Goal: Entertainment & Leisure: Consume media (video, audio)

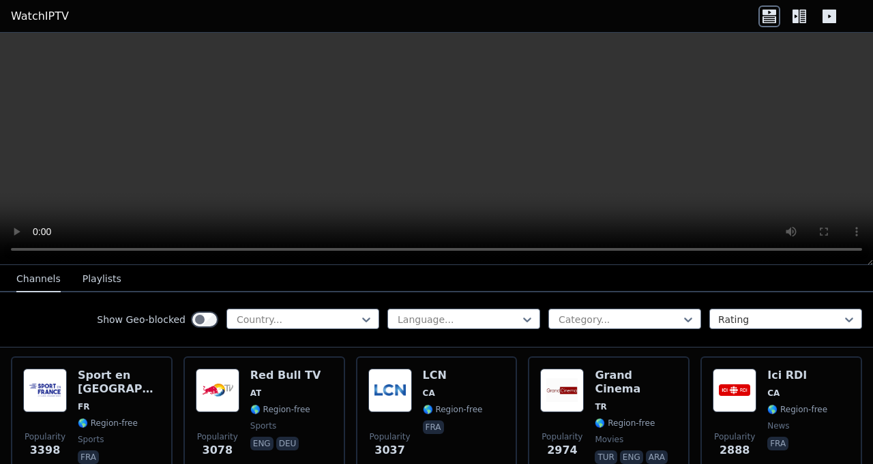
scroll to position [427, 0]
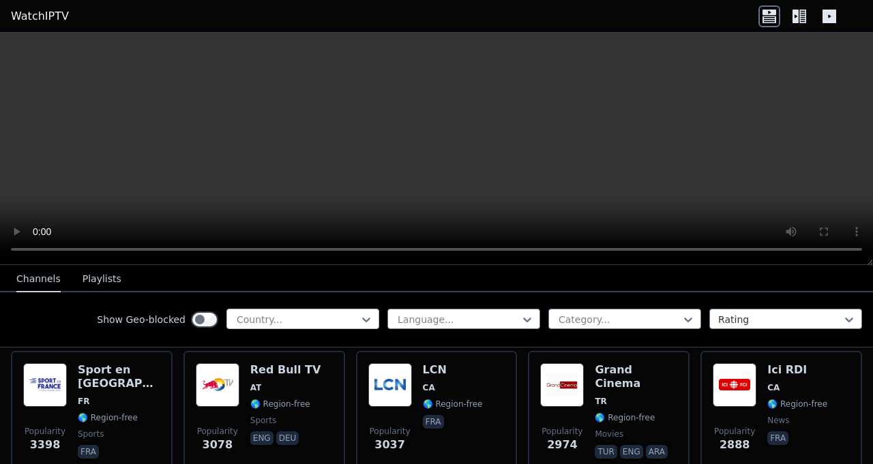
click at [336, 320] on div at bounding box center [297, 320] width 124 height 14
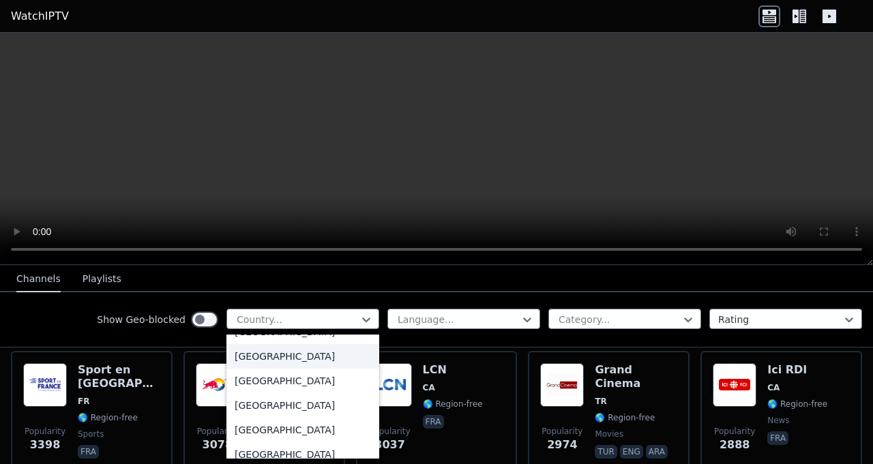
scroll to position [4791, 0]
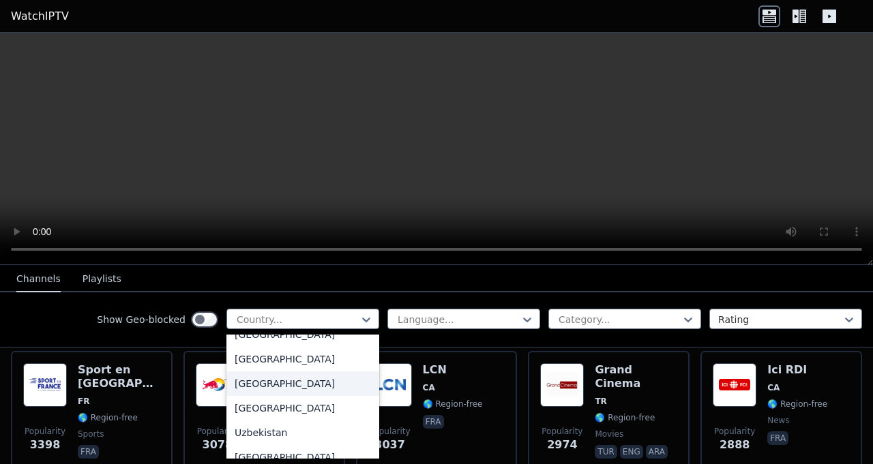
click at [274, 385] on div "[GEOGRAPHIC_DATA]" at bounding box center [302, 384] width 153 height 25
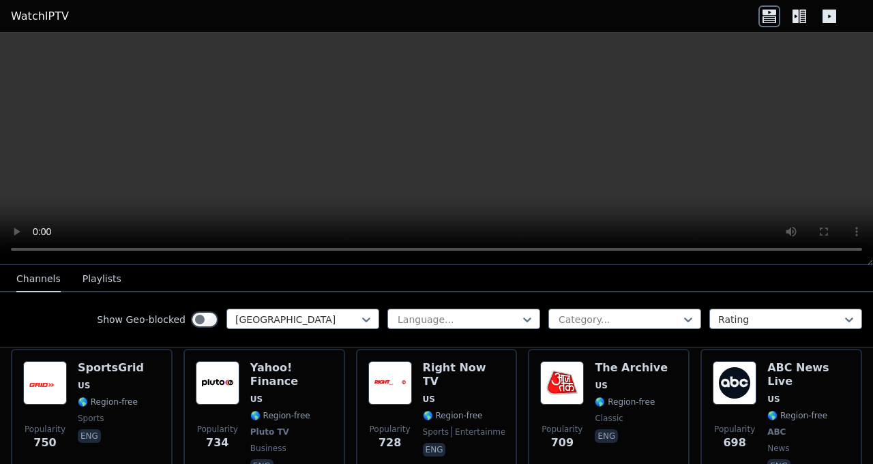
scroll to position [1307, 0]
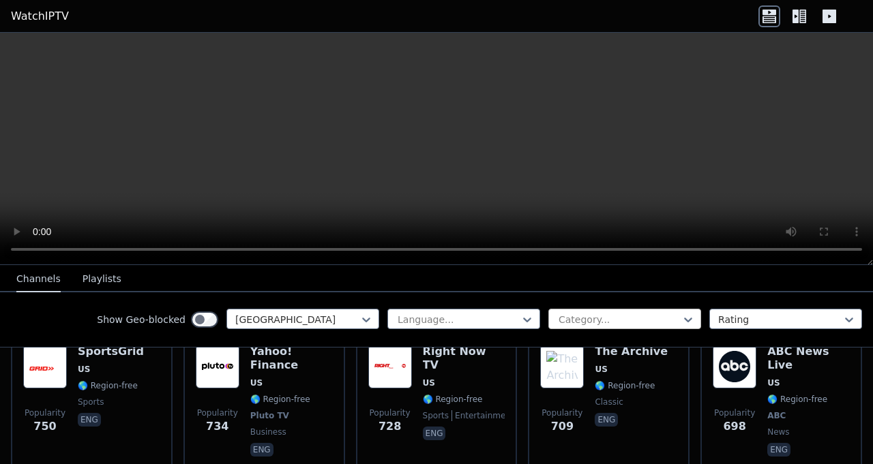
click at [615, 324] on div at bounding box center [619, 320] width 124 height 14
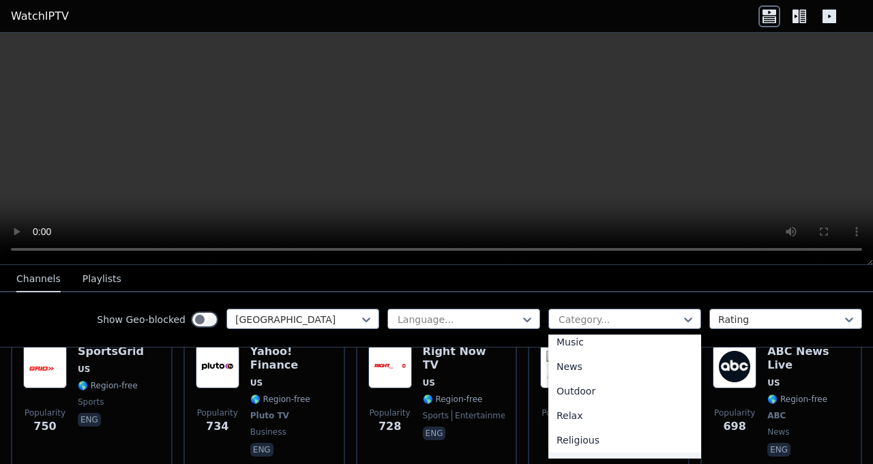
scroll to position [370, 0]
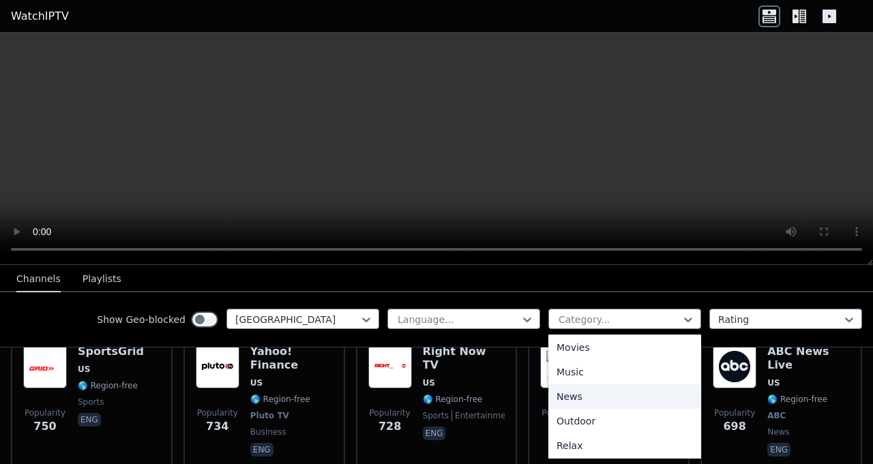
click at [568, 398] on div "News" at bounding box center [624, 397] width 153 height 25
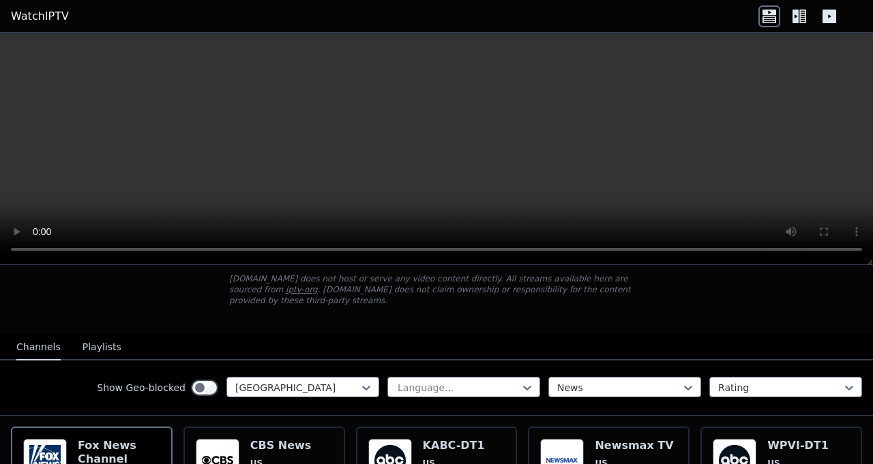
scroll to position [79, 0]
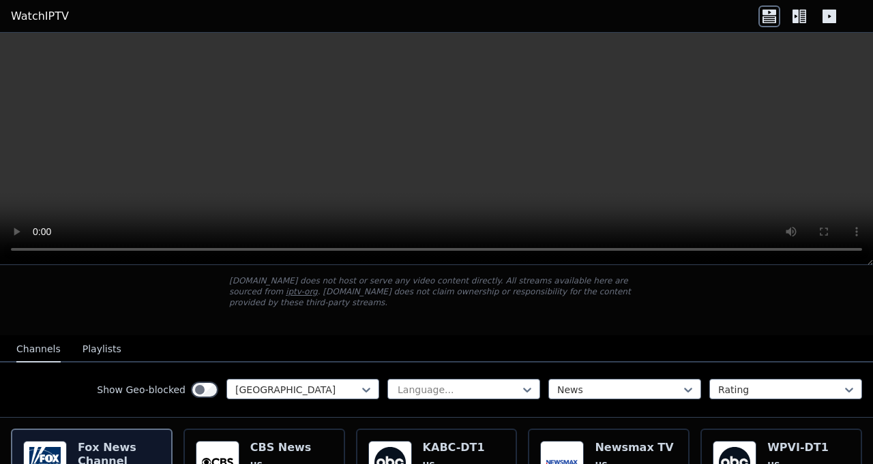
click at [100, 441] on h6 "Fox News Channel" at bounding box center [119, 454] width 83 height 27
